Goal: Information Seeking & Learning: Learn about a topic

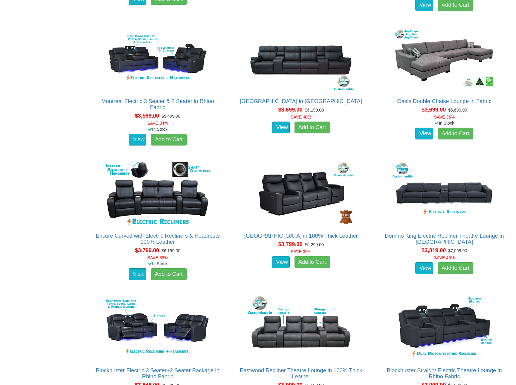
scroll to position [1211, 0]
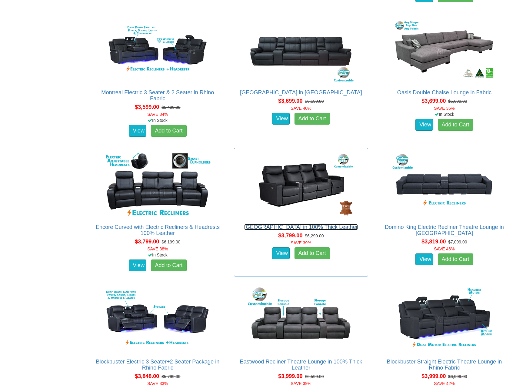
click at [317, 228] on link "[GEOGRAPHIC_DATA] in 100% Thick Leather" at bounding box center [301, 227] width 114 height 6
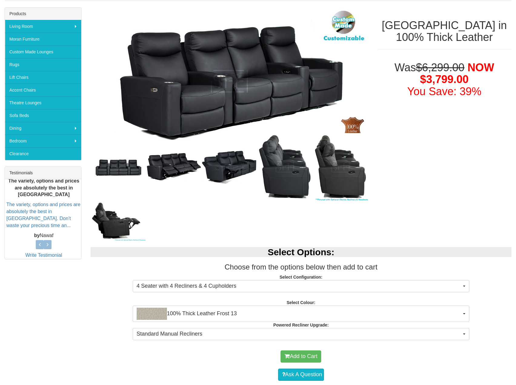
scroll to position [61, 0]
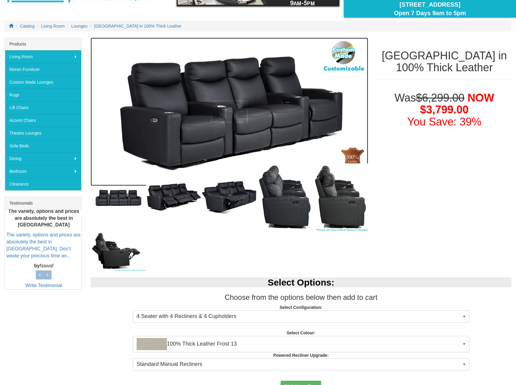
click at [266, 127] on img at bounding box center [229, 112] width 277 height 148
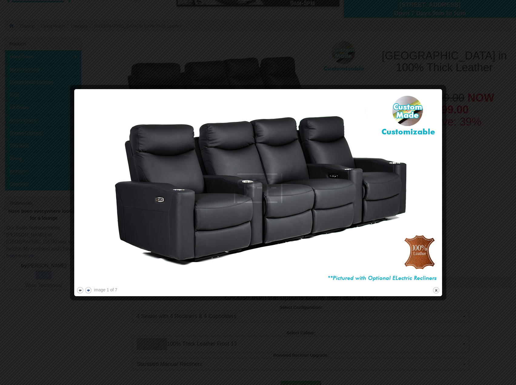
click at [85, 290] on button "next" at bounding box center [88, 290] width 8 height 8
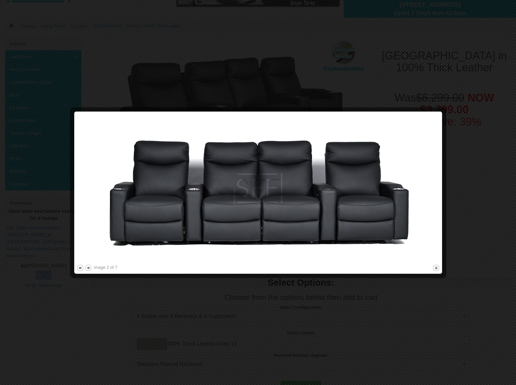
click at [86, 290] on div at bounding box center [258, 192] width 516 height 385
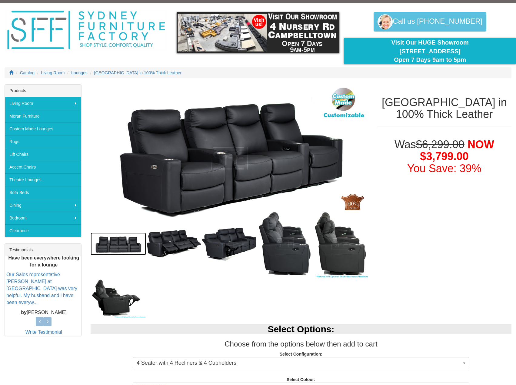
scroll to position [0, 0]
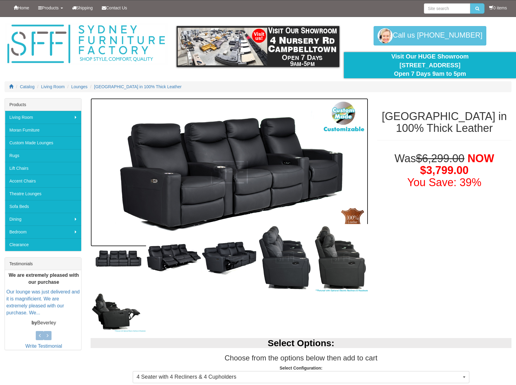
click at [237, 165] on img at bounding box center [229, 172] width 277 height 148
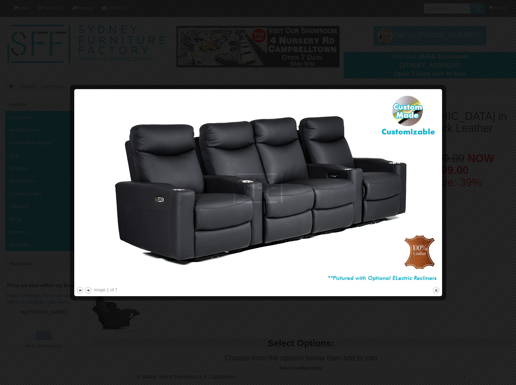
click at [481, 98] on div at bounding box center [258, 192] width 516 height 385
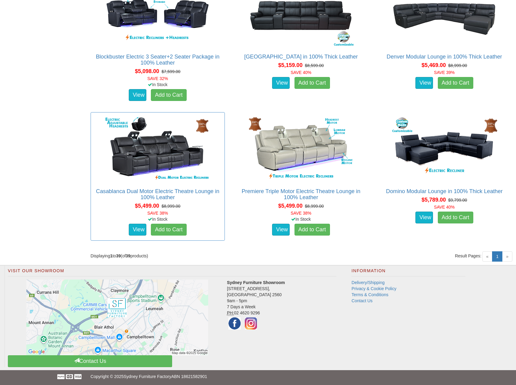
scroll to position [1920, 0]
